Goal: Obtain resource: Download file/media

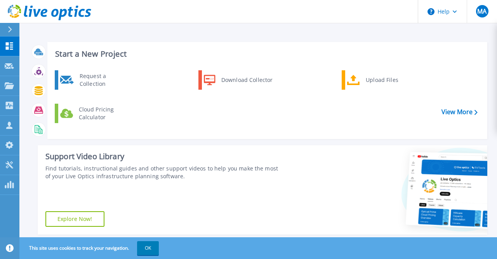
scroll to position [154, 0]
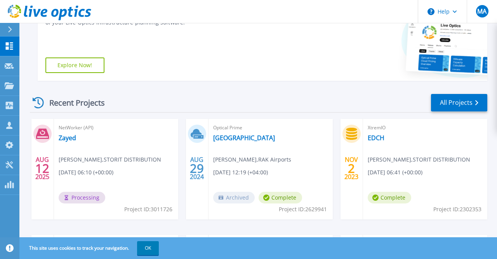
click at [49, 10] on icon at bounding box center [49, 13] width 83 height 16
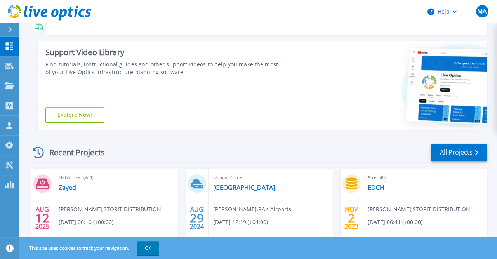
scroll to position [202, 0]
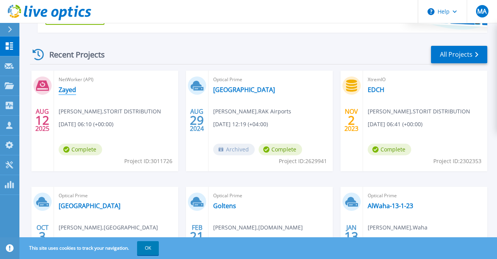
click at [68, 90] on link "Zayed" at bounding box center [67, 90] width 17 height 8
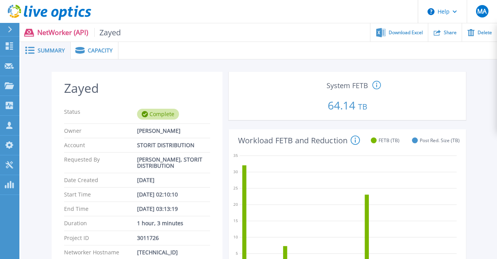
click at [100, 53] on span "Capacity" at bounding box center [100, 50] width 25 height 5
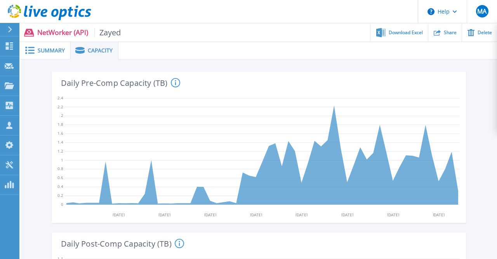
click at [48, 52] on span "Summary" at bounding box center [51, 50] width 27 height 5
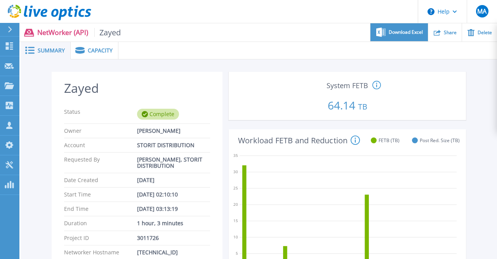
click at [400, 33] on span "Download Excel" at bounding box center [406, 32] width 34 height 5
